Goal: Information Seeking & Learning: Compare options

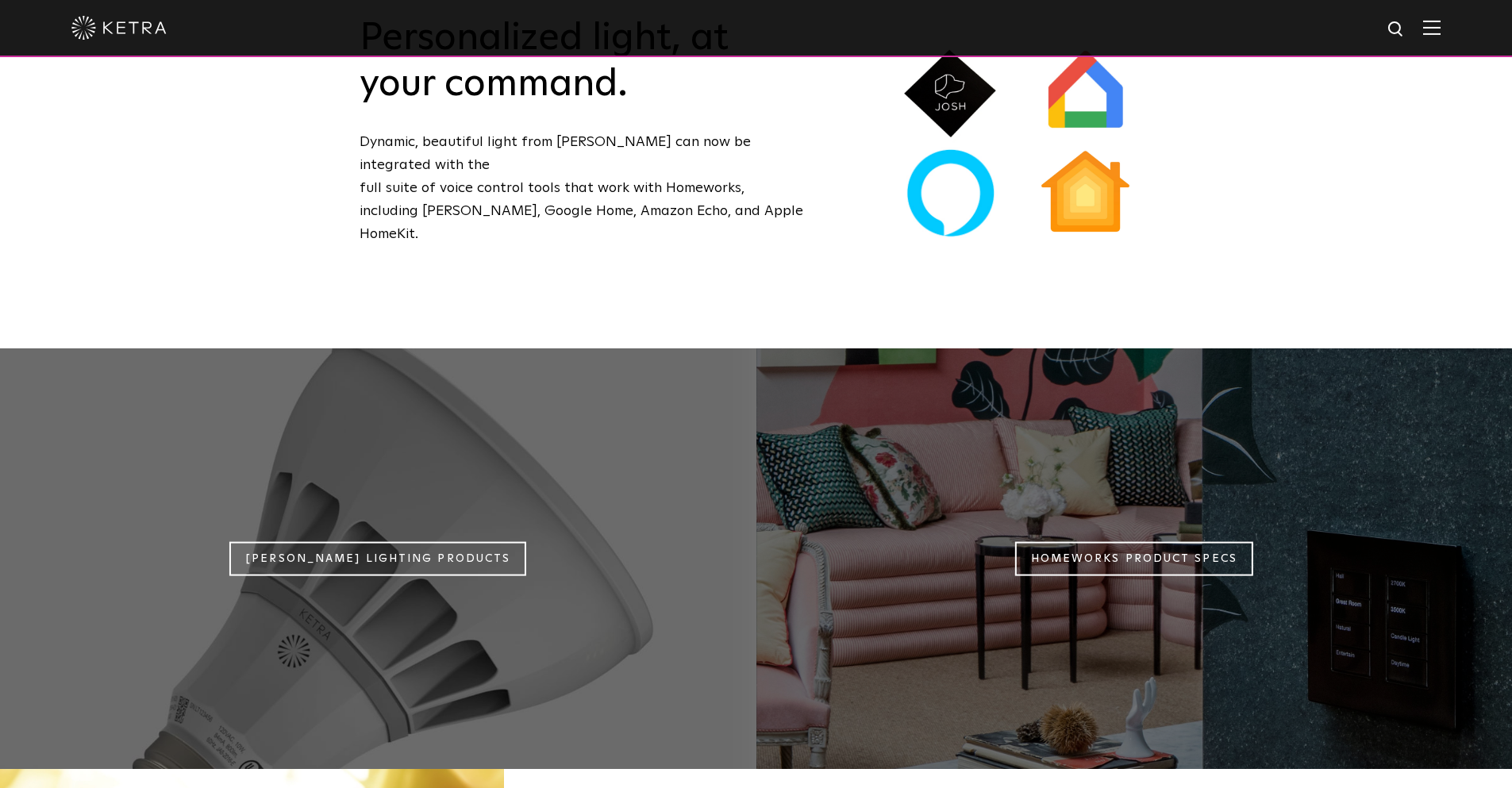
scroll to position [1508, 0]
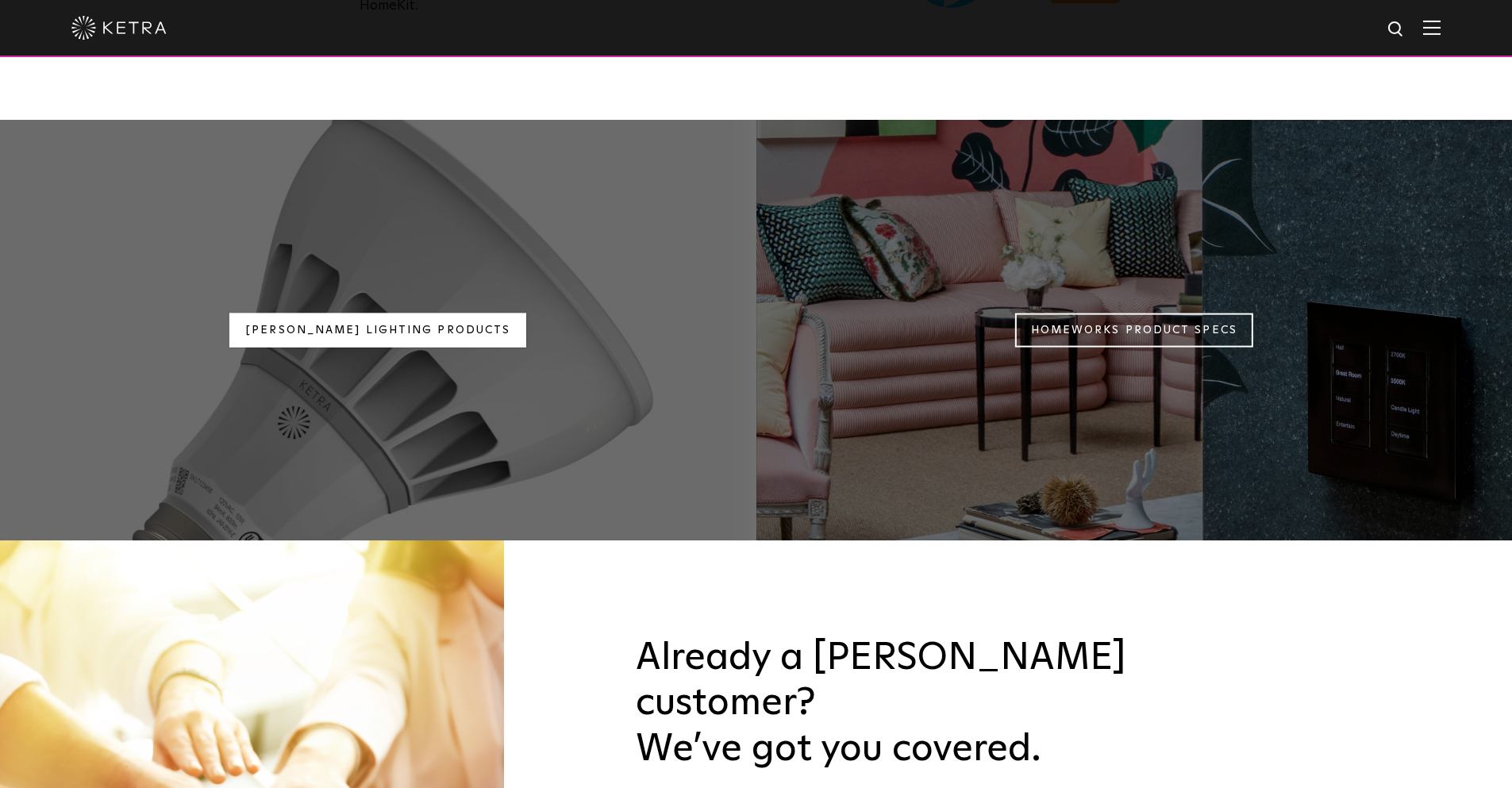
click at [434, 313] on link "Ketra Lighting Products" at bounding box center [378, 330] width 297 height 34
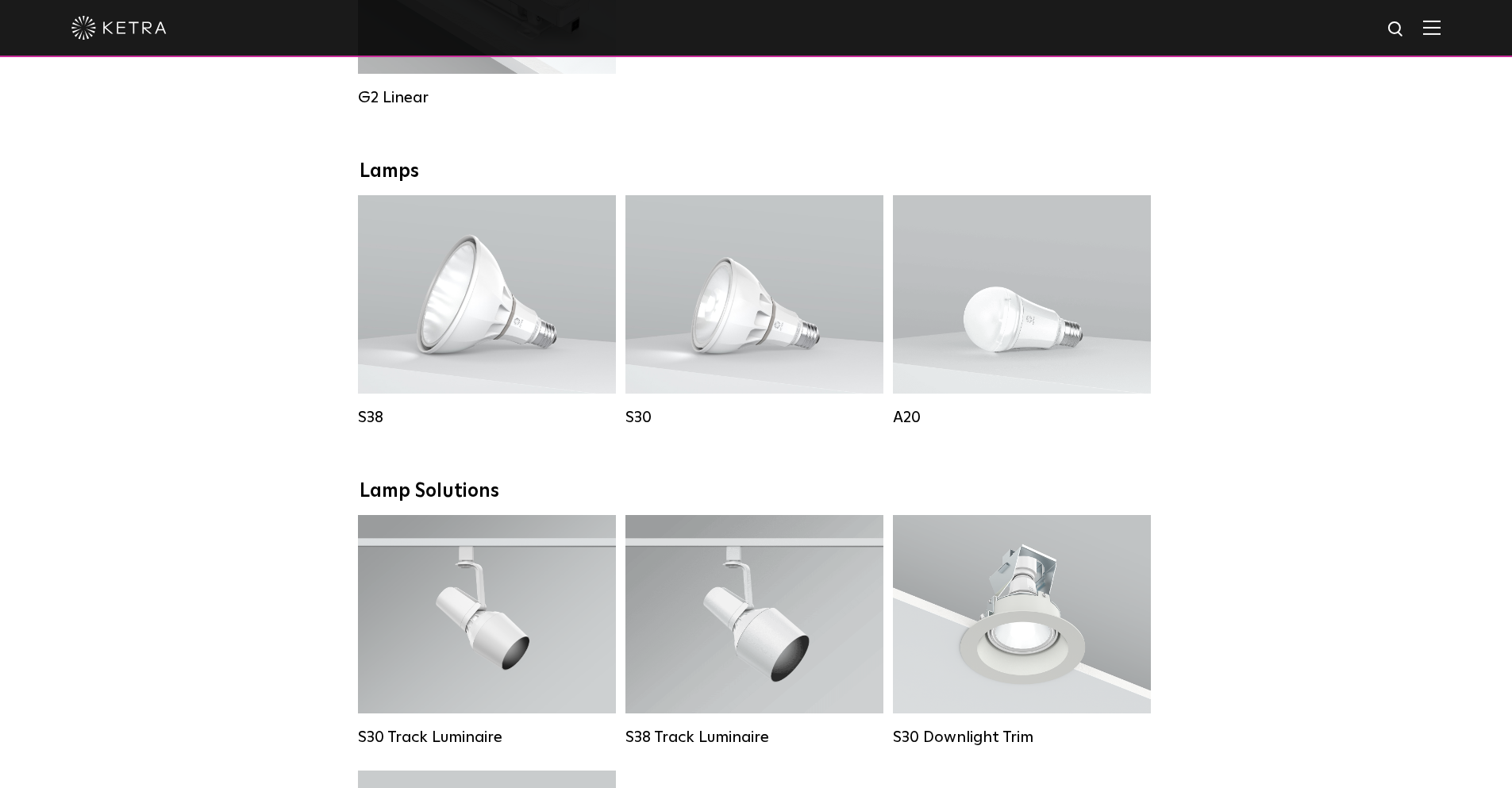
scroll to position [953, 0]
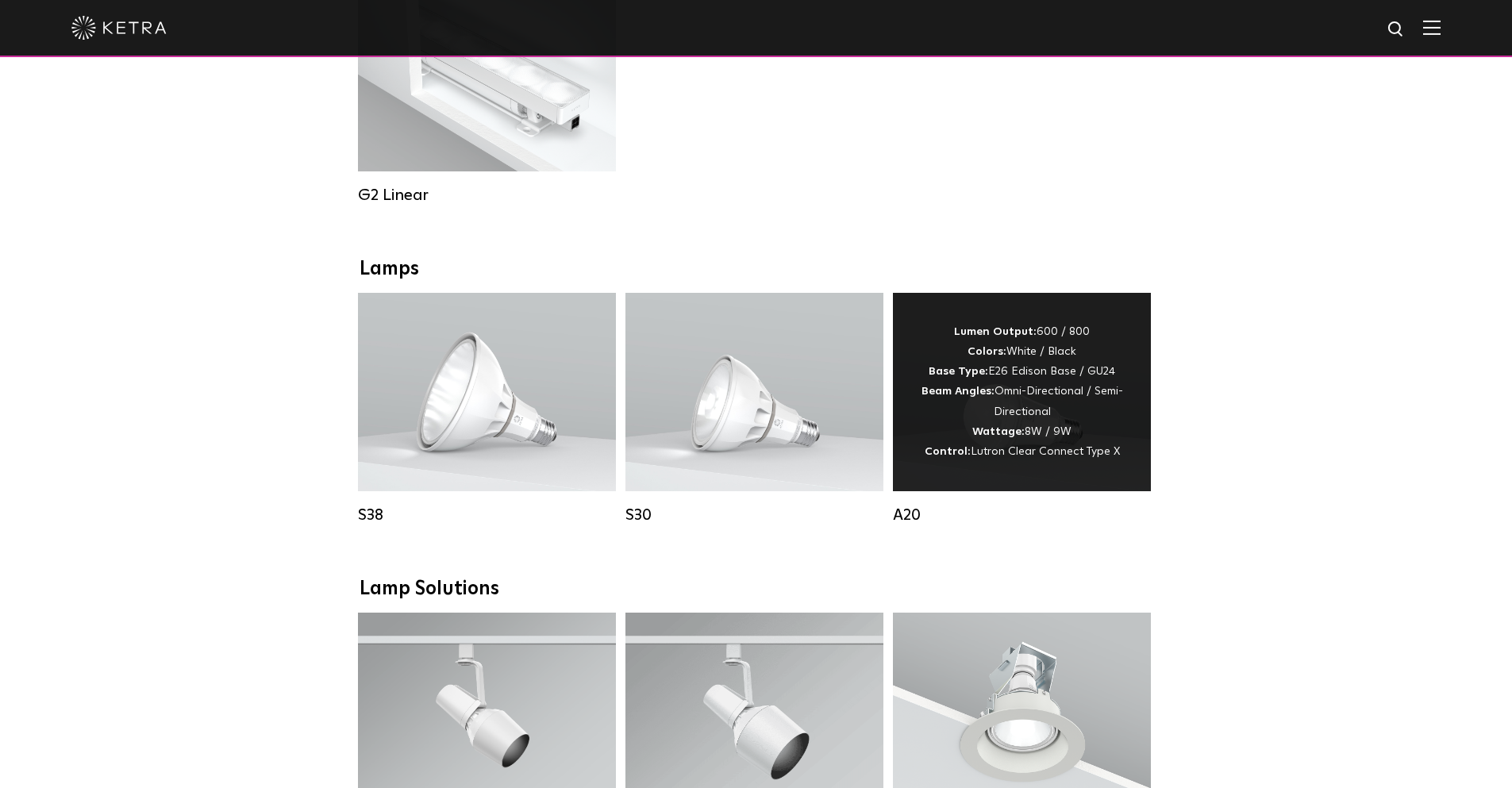
click at [1084, 407] on div "Lumen Output: 600 / 800 Colors: White / Black Base Type: E26 Edison Base / GU24…" at bounding box center [1022, 393] width 210 height 140
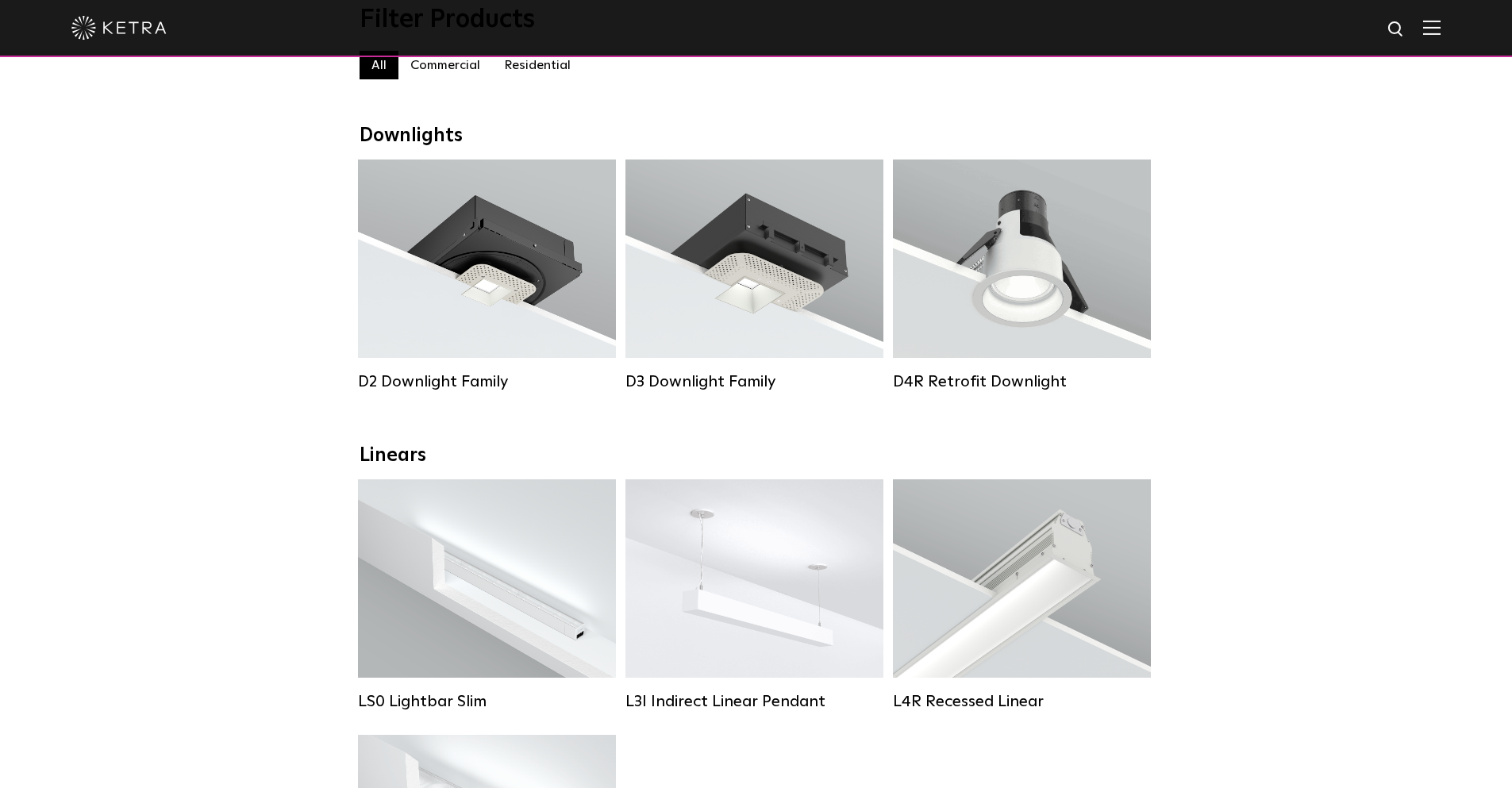
scroll to position [159, 0]
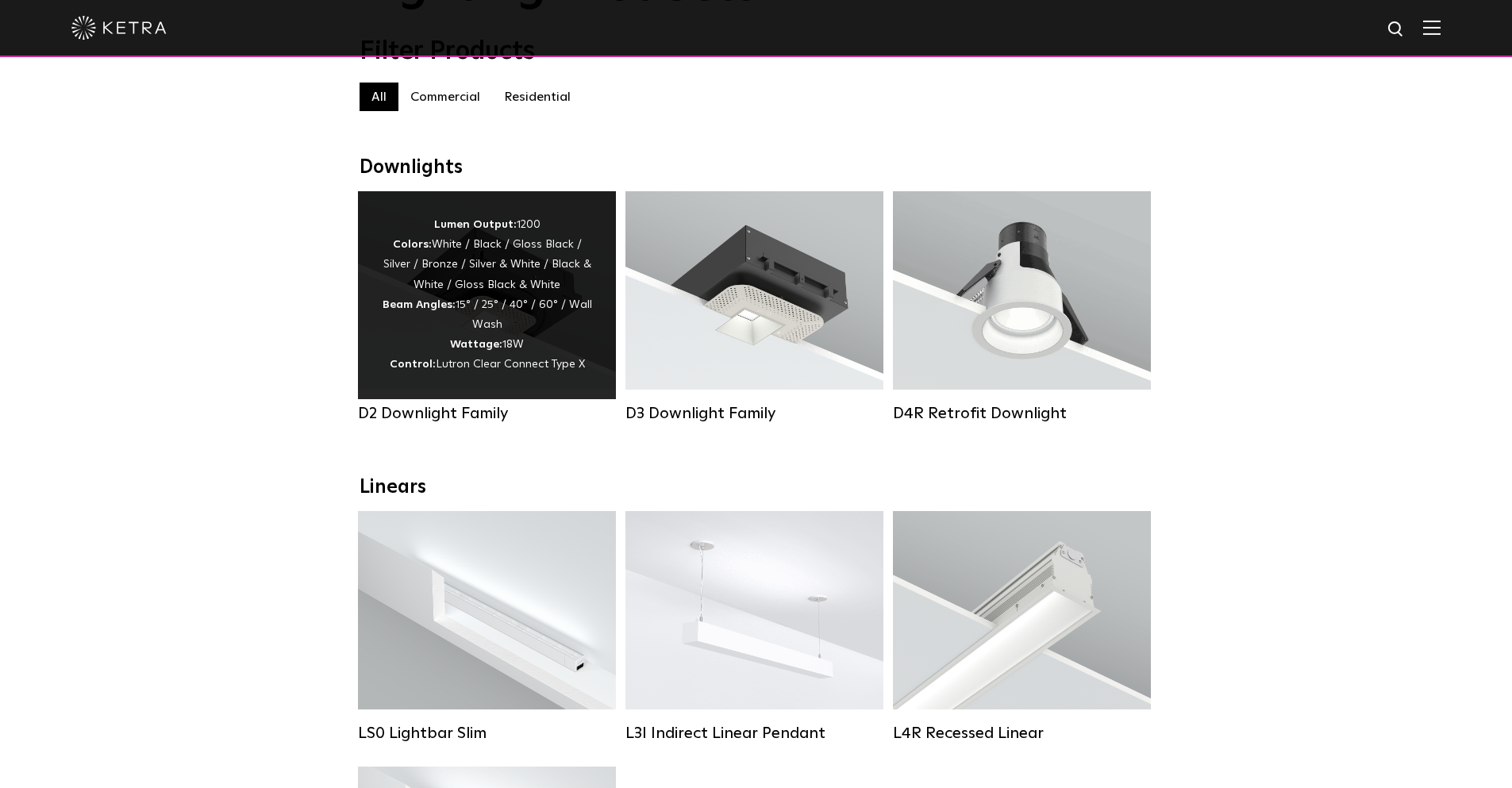
click at [542, 337] on div "Lumen Output: 1200 Colors: White / Black / Gloss Black / Silver / Bronze / Silv…" at bounding box center [487, 294] width 210 height 160
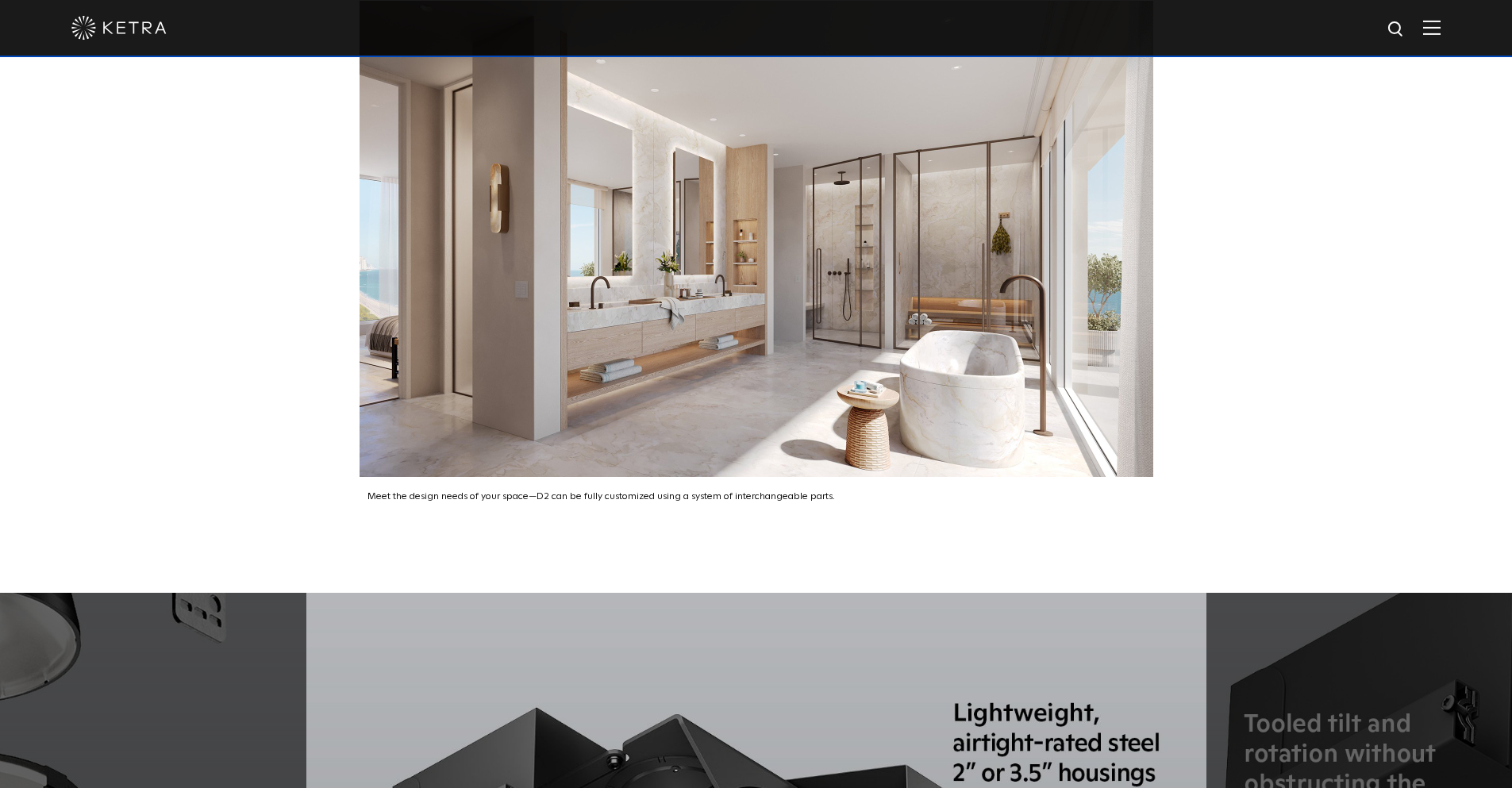
scroll to position [2381, 0]
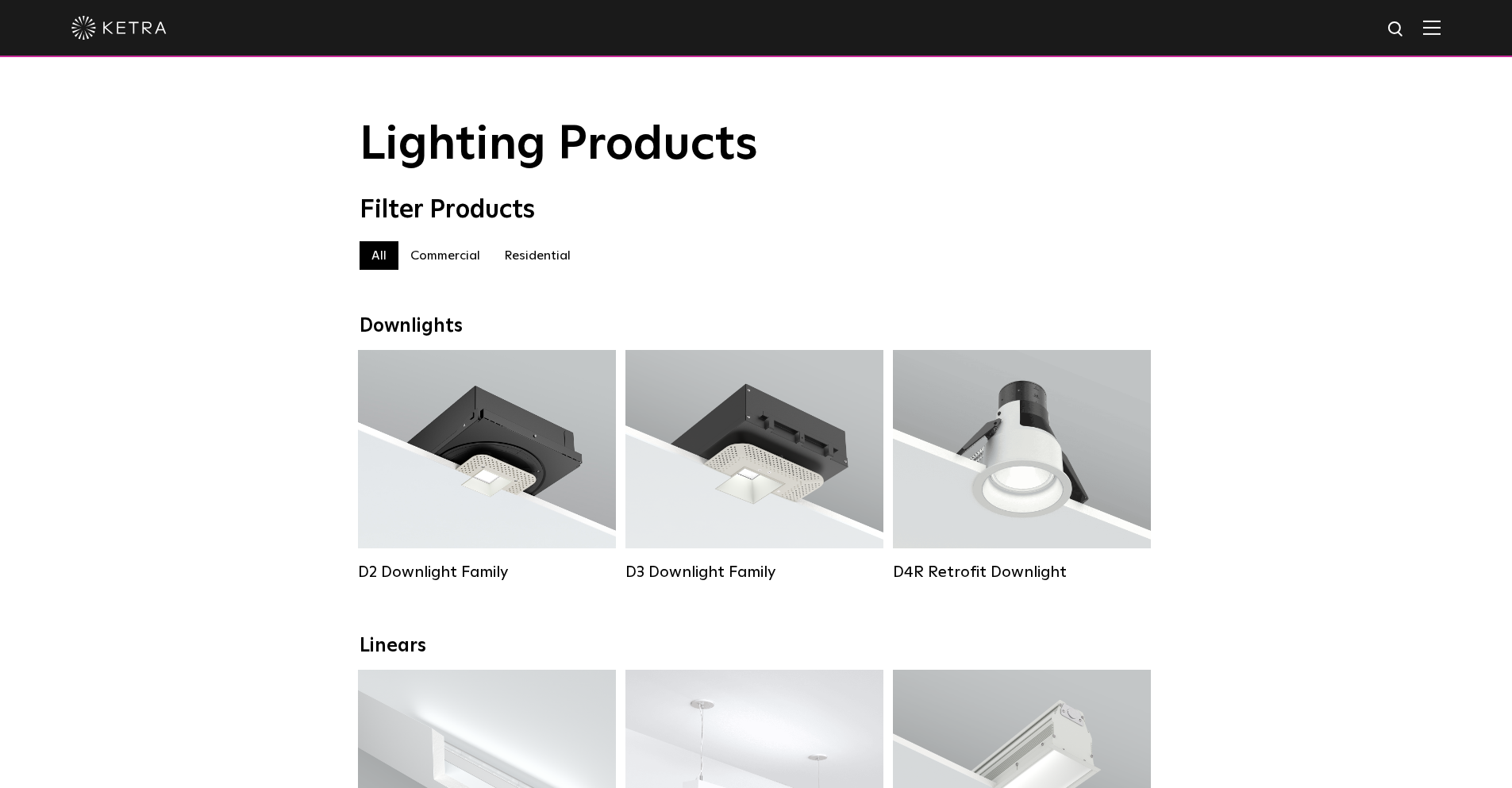
click at [541, 265] on label "Residential" at bounding box center [537, 255] width 91 height 28
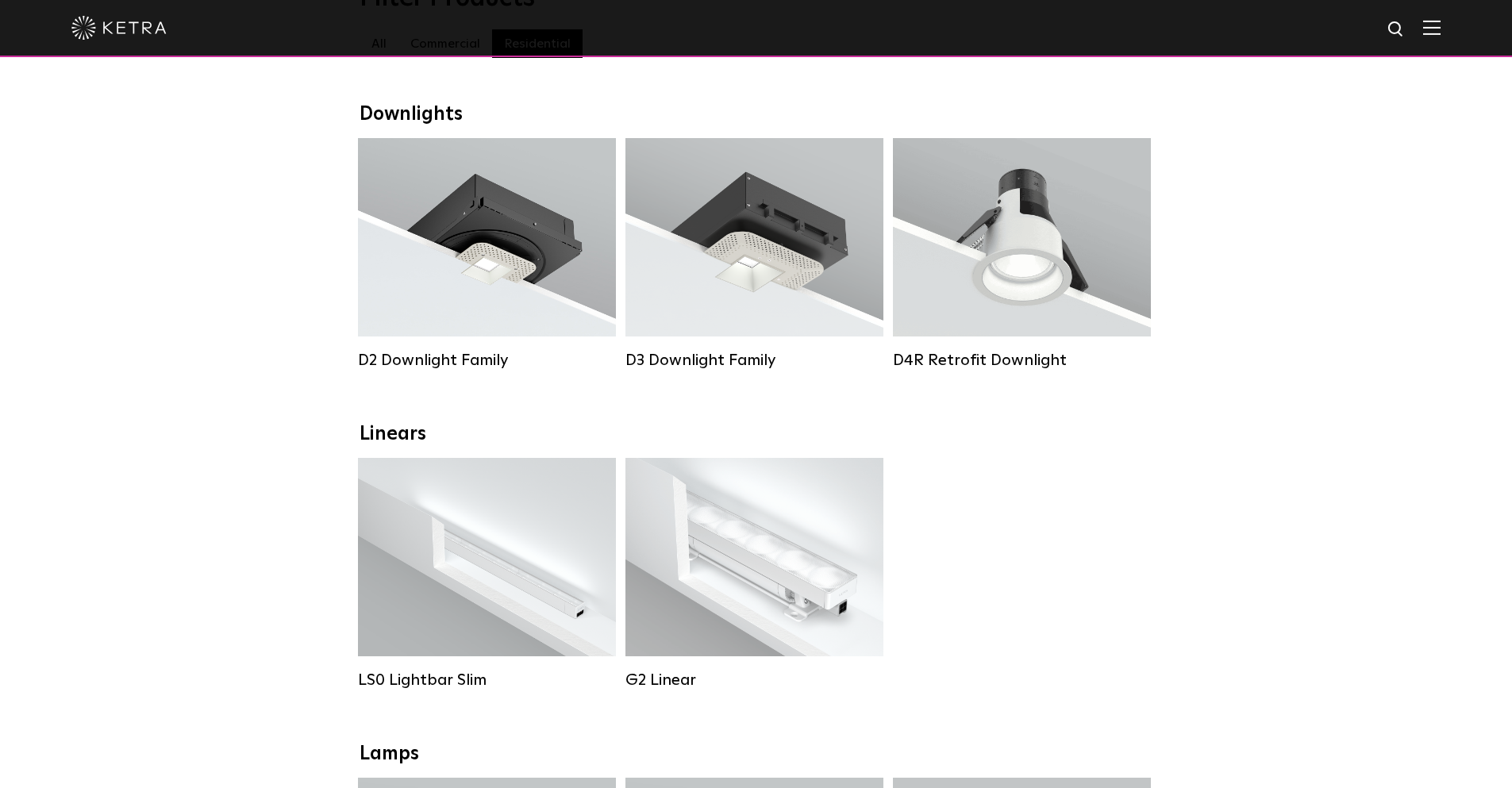
scroll to position [238, 0]
